Goal: Task Accomplishment & Management: Complete application form

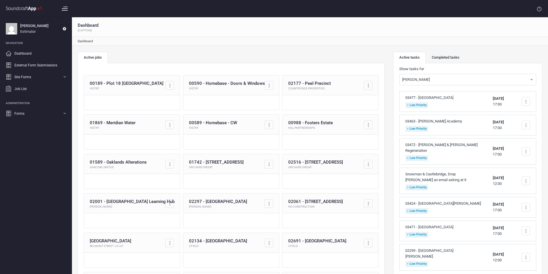
scroll to position [58, 0]
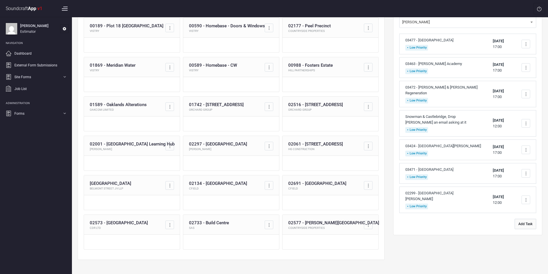
drag, startPoint x: 529, startPoint y: 219, endPoint x: 520, endPoint y: 212, distance: 11.0
click at [529, 219] on button "Add Task" at bounding box center [526, 224] width 22 height 10
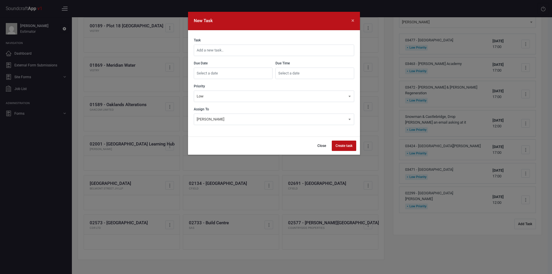
click at [260, 48] on input "text" at bounding box center [274, 51] width 161 height 12
type input "03416 - Axis Park Unit 1 Phase 1 Requote"
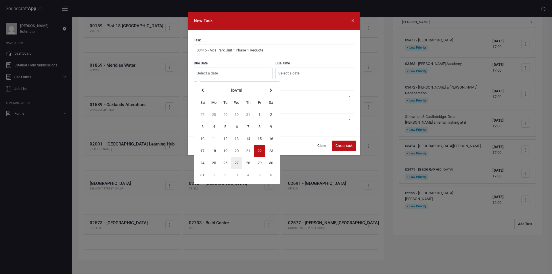
type input "[DATE]"
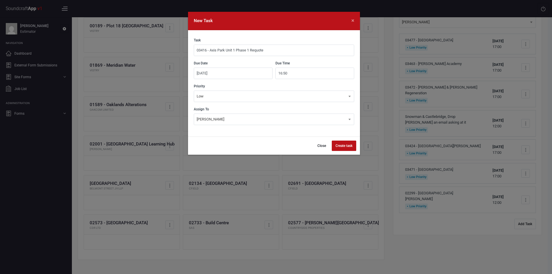
click at [292, 75] on input "16:50" at bounding box center [315, 74] width 79 height 12
type input "17:00"
click at [345, 142] on button "Create task" at bounding box center [344, 146] width 24 height 10
click at [322, 144] on button "Close" at bounding box center [319, 146] width 16 height 10
click at [270, 55] on input "text" at bounding box center [274, 51] width 161 height 12
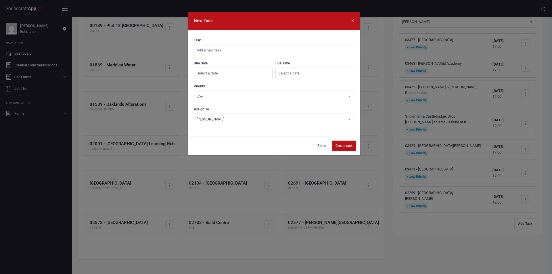
scroll to position [58, 0]
type input "03416 - Axis Park Unit 1 Phase 1 Requote"
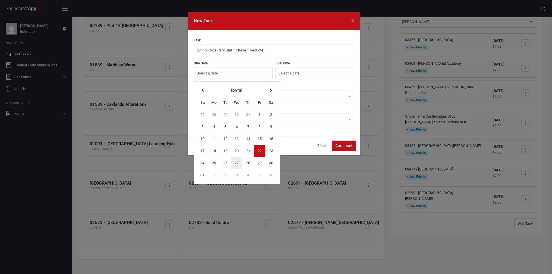
type input "[DATE]"
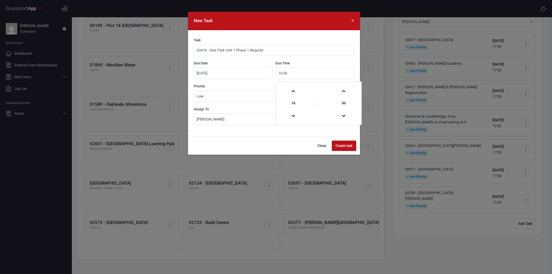
click at [293, 75] on input "16:50" at bounding box center [315, 74] width 79 height 12
type input "17:00"
click at [344, 144] on button "Create task" at bounding box center [344, 146] width 24 height 10
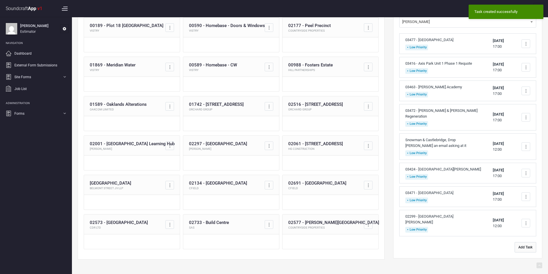
click at [527, 242] on button "Add Task" at bounding box center [526, 247] width 22 height 10
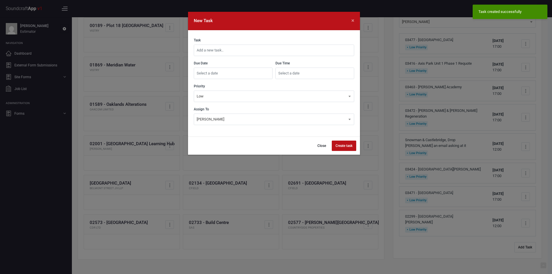
click at [266, 51] on input "text" at bounding box center [274, 51] width 161 height 12
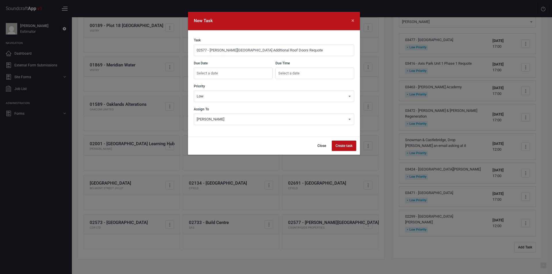
type input "02577 - [PERSON_NAME][GEOGRAPHIC_DATA] Additional Roof Doors Requote"
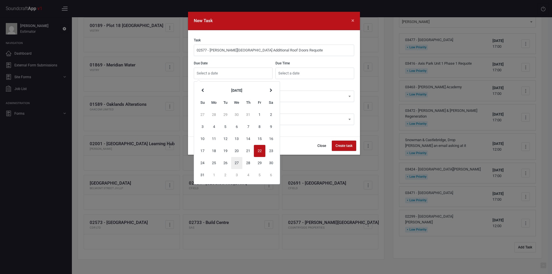
type input "[DATE]"
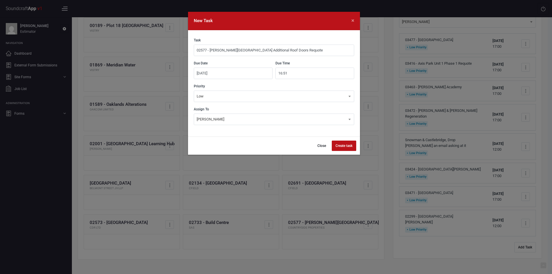
click at [303, 74] on input "16:51" at bounding box center [315, 74] width 79 height 12
type input "17:00"
click at [341, 146] on button "Create task" at bounding box center [344, 146] width 24 height 10
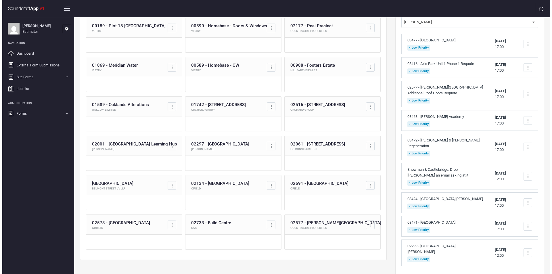
scroll to position [80, 0]
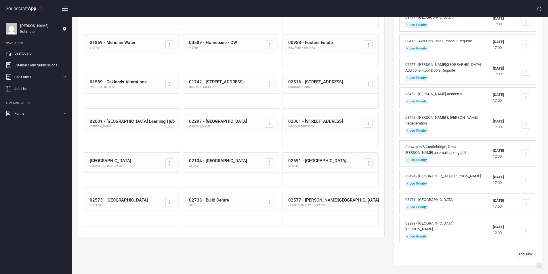
drag, startPoint x: 527, startPoint y: 249, endPoint x: 520, endPoint y: 242, distance: 10.6
click at [527, 249] on button "Add Task" at bounding box center [526, 254] width 22 height 10
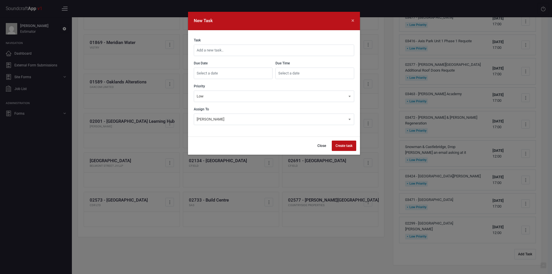
click at [278, 52] on input "text" at bounding box center [274, 51] width 161 height 12
type input "03400 - The Martlets Shopping Centre Requote"
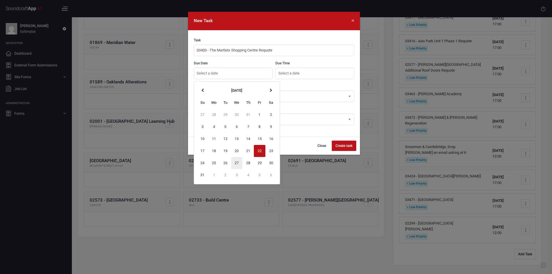
type input "[DATE]"
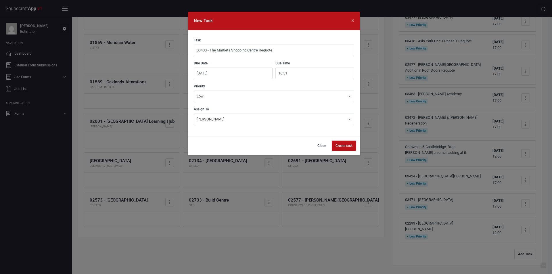
click at [313, 74] on input "16:51" at bounding box center [315, 74] width 79 height 12
type input "17:00"
click at [346, 146] on button "Create task" at bounding box center [344, 146] width 24 height 10
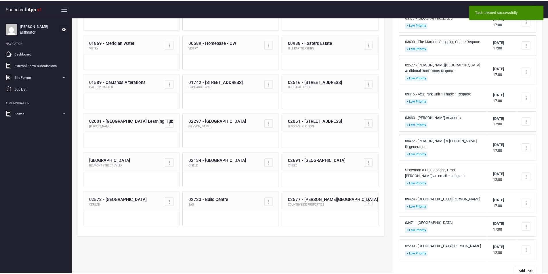
scroll to position [0, 0]
